Goal: Information Seeking & Learning: Learn about a topic

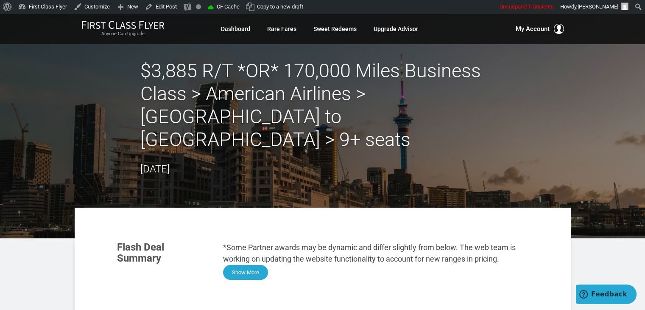
click at [256, 265] on button "Show More" at bounding box center [245, 272] width 45 height 15
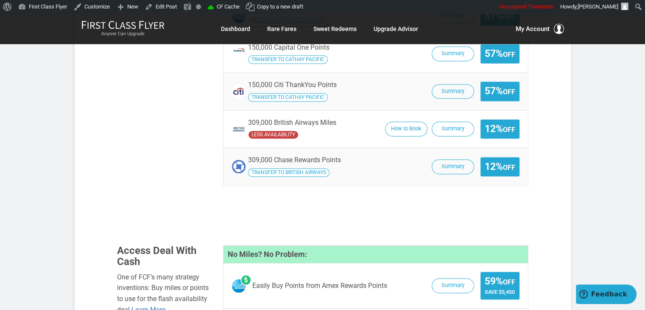
scroll to position [1284, 0]
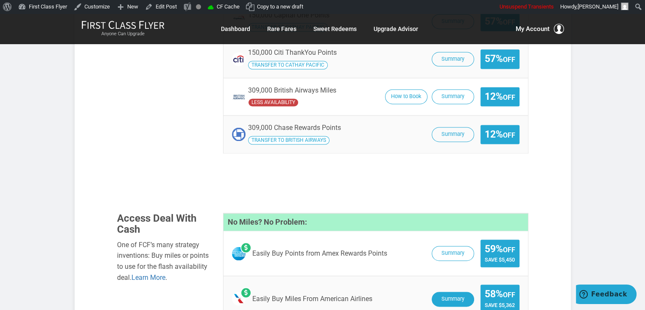
click at [453, 291] on button "Summary" at bounding box center [453, 298] width 42 height 15
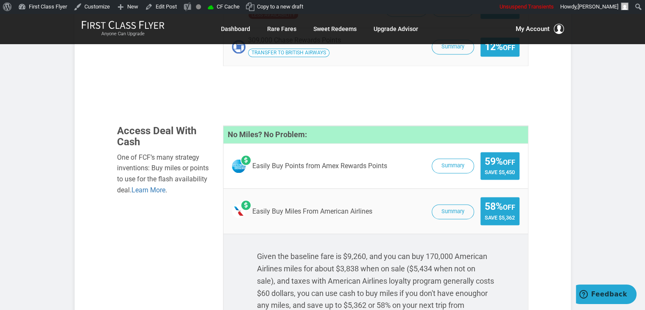
scroll to position [1366, 0]
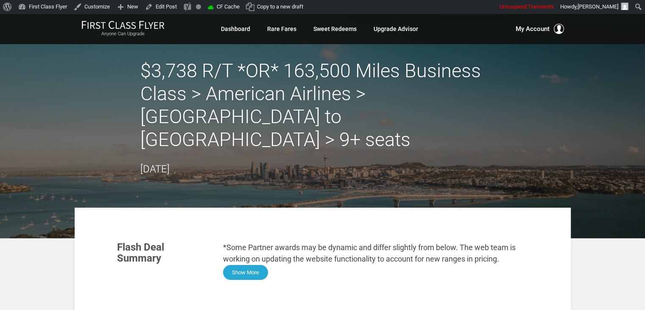
click at [260, 265] on button "Show More" at bounding box center [245, 272] width 45 height 15
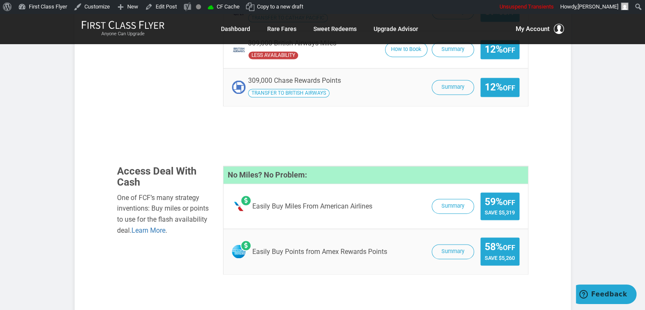
scroll to position [1311, 0]
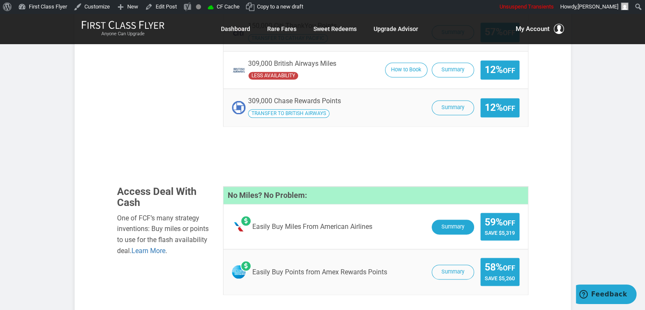
click at [446, 219] on button "Summary" at bounding box center [453, 226] width 42 height 15
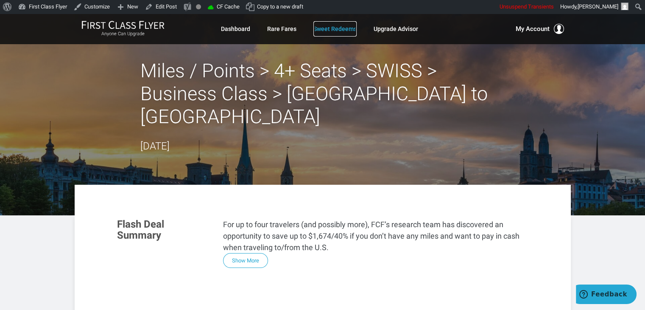
click at [326, 28] on link "Sweet Redeems" at bounding box center [334, 28] width 43 height 15
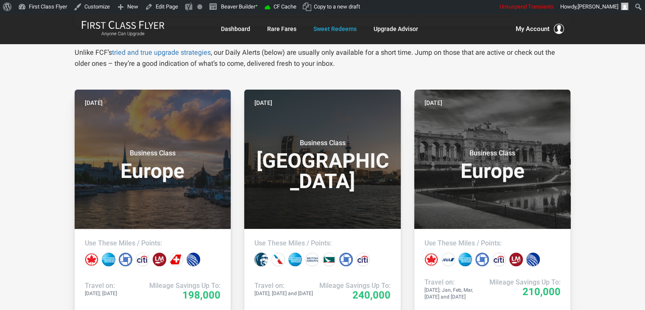
scroll to position [138, 0]
